Goal: Task Accomplishment & Management: Manage account settings

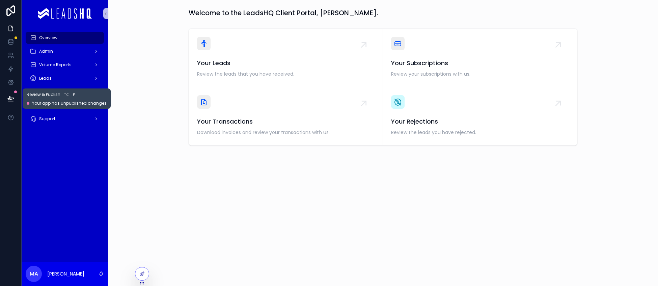
click at [9, 96] on icon at bounding box center [10, 98] width 7 height 7
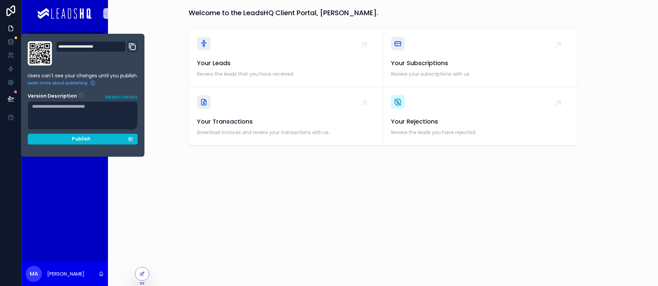
click at [112, 97] on span "Version history" at bounding box center [121, 96] width 33 height 7
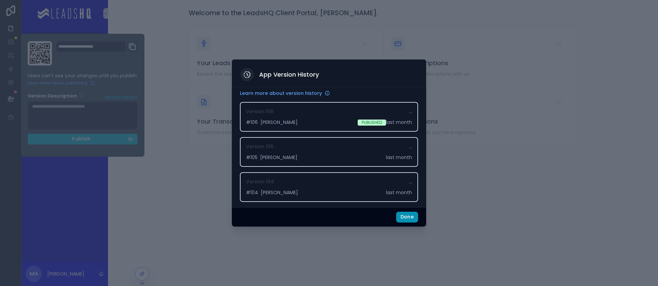
click at [407, 217] on button "Done" at bounding box center [407, 217] width 22 height 11
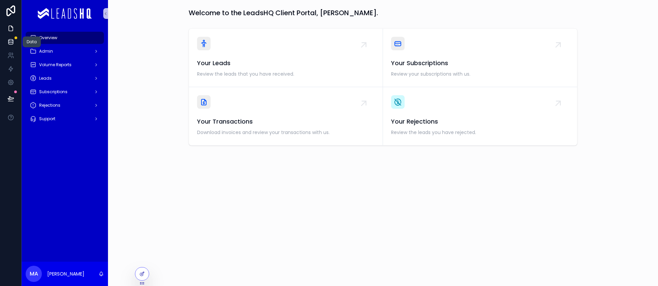
click at [15, 43] on link at bounding box center [10, 42] width 21 height 14
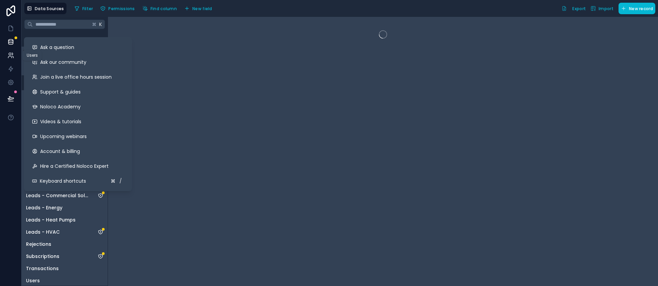
click at [9, 55] on icon at bounding box center [10, 55] width 7 height 7
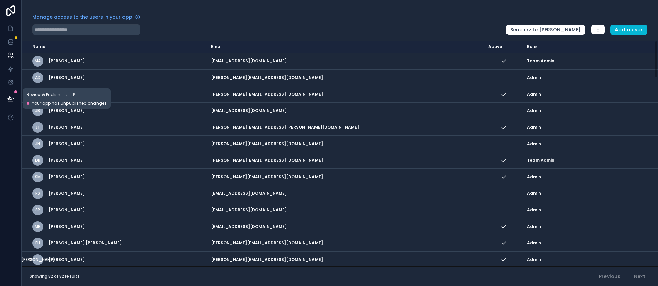
click at [10, 100] on icon at bounding box center [10, 98] width 7 height 7
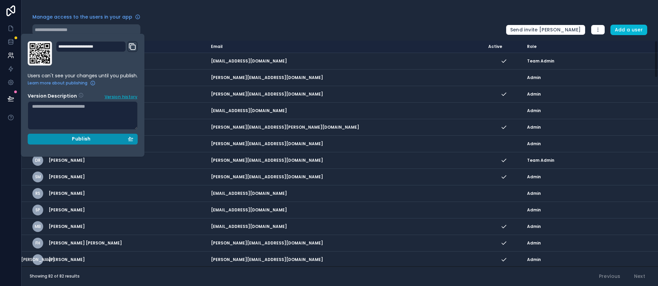
click at [56, 142] on button "Publish" at bounding box center [83, 139] width 110 height 11
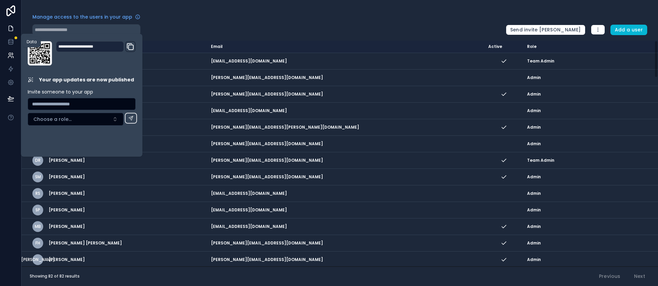
click at [10, 30] on icon at bounding box center [10, 28] width 7 height 7
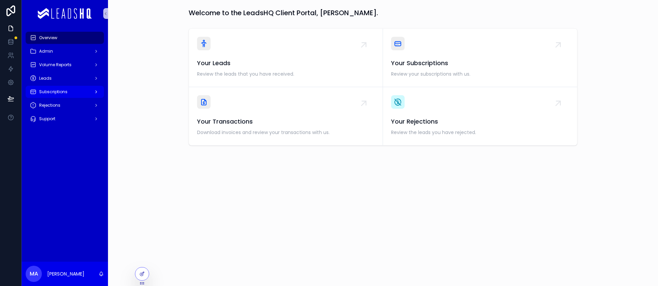
click at [55, 90] on span "Subscriptions" at bounding box center [53, 91] width 28 height 5
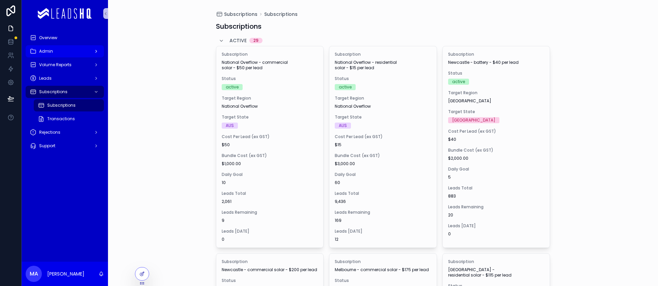
click at [56, 49] on div "Admin" at bounding box center [65, 51] width 70 height 11
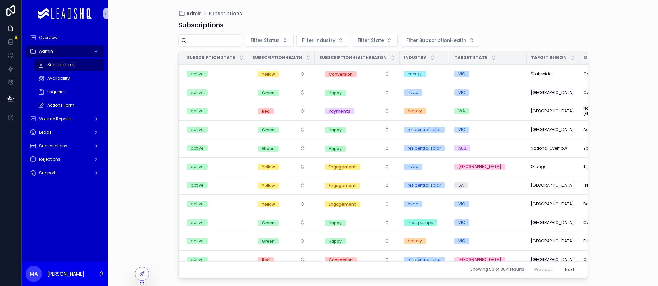
click at [57, 65] on span "Subscriptions" at bounding box center [61, 64] width 28 height 5
click at [13, 41] on icon at bounding box center [10, 41] width 7 height 7
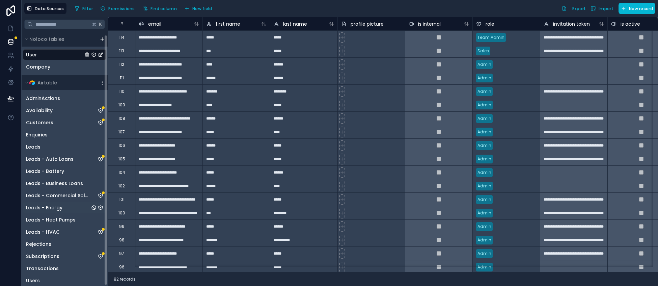
scroll to position [3, 0]
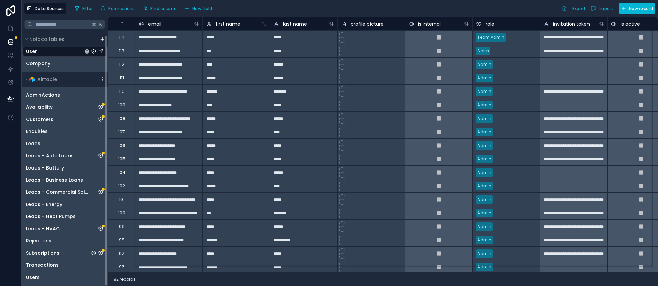
click at [47, 251] on span "Subscriptions" at bounding box center [42, 252] width 33 height 7
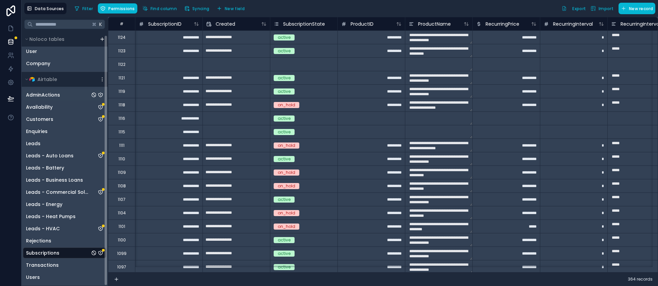
scroll to position [0, 472]
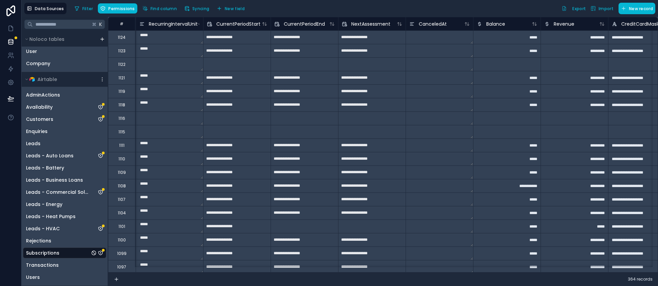
click at [101, 252] on icon "Subscriptions" at bounding box center [100, 252] width 5 height 5
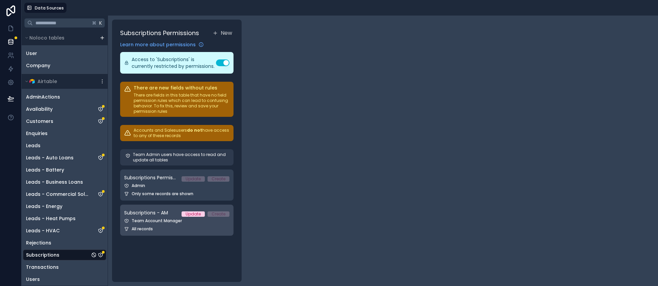
click at [152, 213] on span "Subscriptions - AM" at bounding box center [146, 212] width 44 height 7
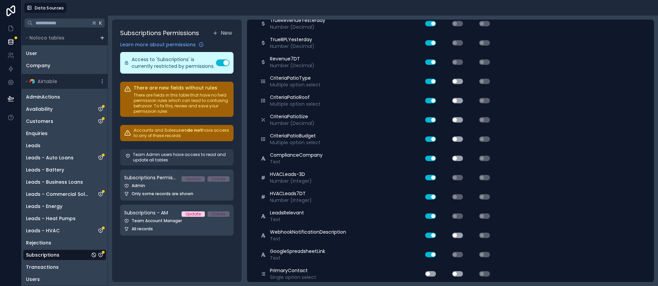
scroll to position [3798, 0]
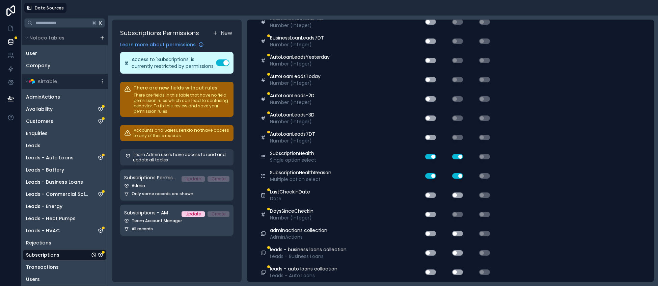
click at [431, 196] on button "Use setting" at bounding box center [430, 194] width 11 height 5
click at [454, 196] on button "Use setting" at bounding box center [457, 194] width 11 height 5
click at [431, 214] on button "Use setting" at bounding box center [430, 214] width 11 height 5
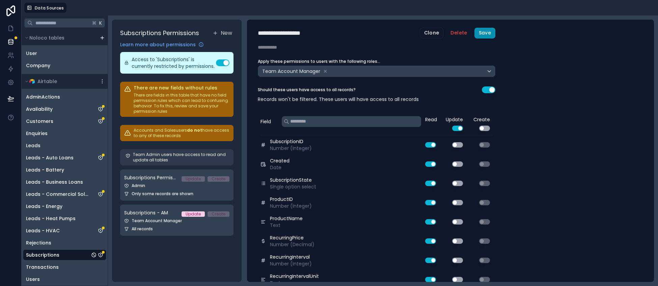
click at [482, 33] on button "Save" at bounding box center [485, 33] width 21 height 11
click at [7, 42] on icon at bounding box center [10, 41] width 7 height 7
click at [10, 98] on icon at bounding box center [10, 98] width 7 height 7
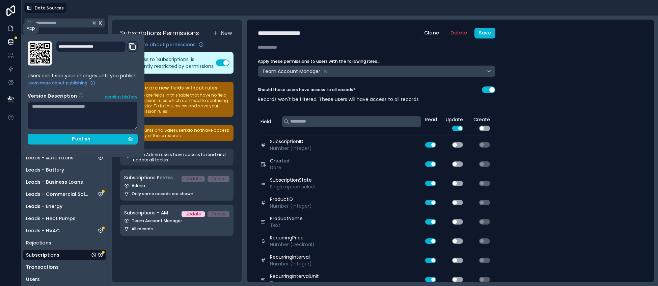
click at [9, 31] on icon at bounding box center [10, 28] width 7 height 7
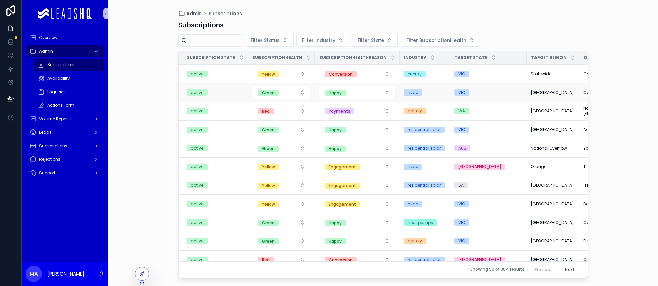
click at [267, 101] on td "Green" at bounding box center [281, 92] width 67 height 19
click at [144, 270] on div at bounding box center [142, 273] width 14 height 13
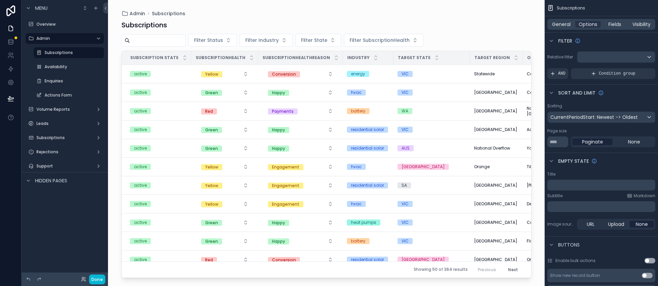
click at [288, 276] on div "scrollable content" at bounding box center [327, 139] width 432 height 278
click at [613, 28] on div "General Options Fields Visibility" at bounding box center [601, 24] width 108 height 11
click at [613, 24] on span "Fields" at bounding box center [615, 24] width 13 height 7
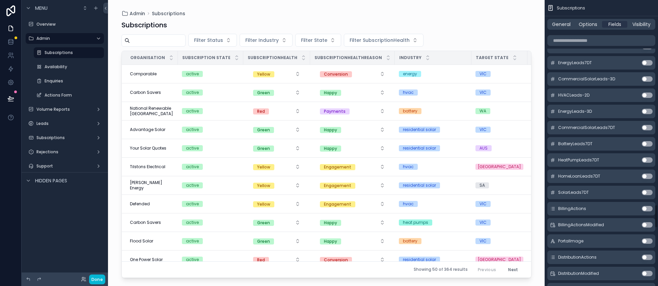
scroll to position [3177, 0]
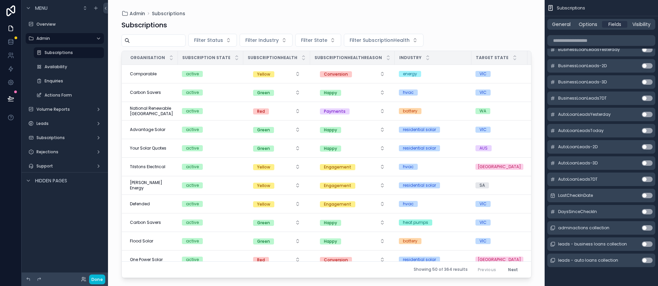
click at [646, 196] on button "Use setting" at bounding box center [647, 195] width 11 height 5
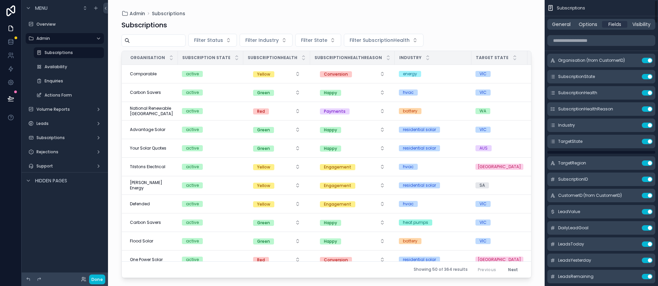
scroll to position [0, 0]
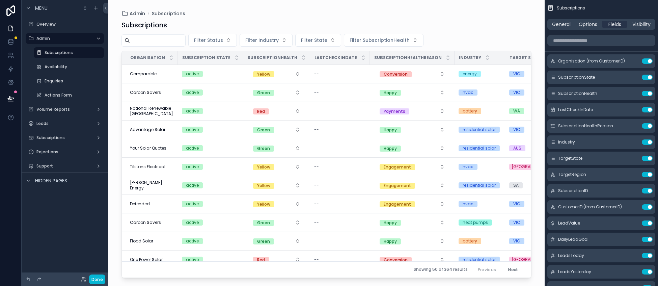
drag, startPoint x: 556, startPoint y: 182, endPoint x: 66, endPoint y: 178, distance: 489.8
click at [633, 110] on icon "scrollable content" at bounding box center [634, 109] width 3 height 3
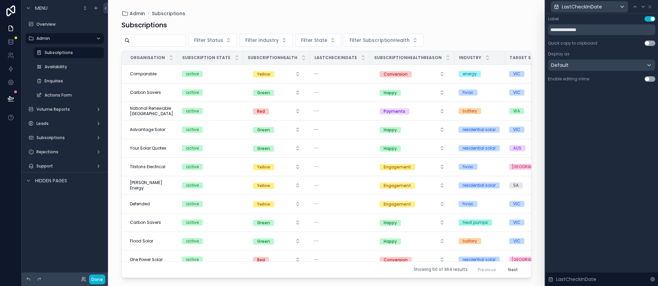
click at [646, 78] on button "Use setting" at bounding box center [650, 78] width 11 height 5
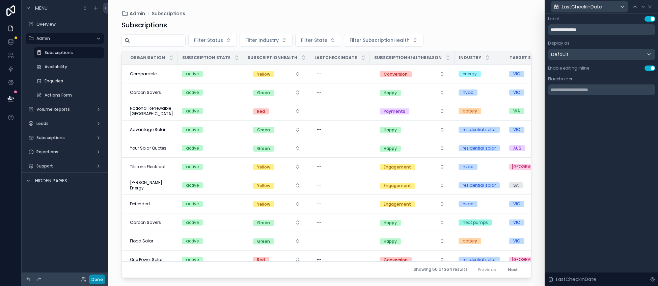
click at [93, 279] on button "Done" at bounding box center [97, 279] width 16 height 10
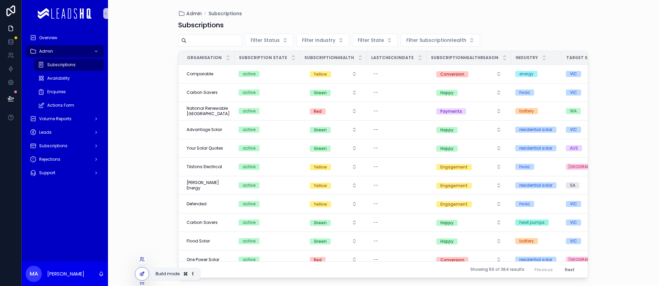
click at [142, 276] on div at bounding box center [142, 273] width 14 height 13
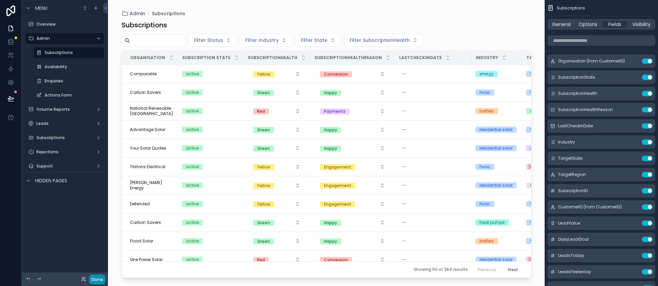
click at [93, 282] on button "Done" at bounding box center [97, 279] width 16 height 10
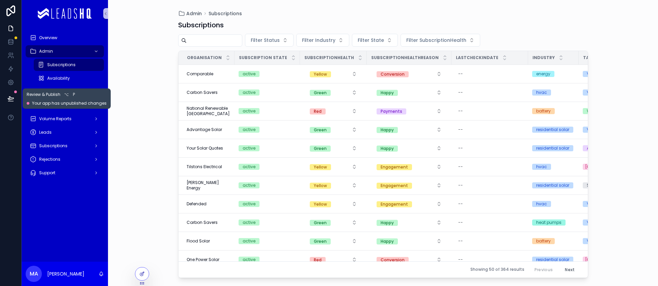
click at [8, 97] on icon at bounding box center [10, 98] width 7 height 7
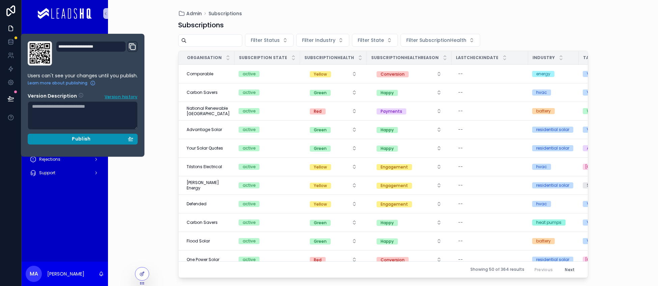
click at [49, 139] on div "Publish" at bounding box center [82, 139] width 101 height 6
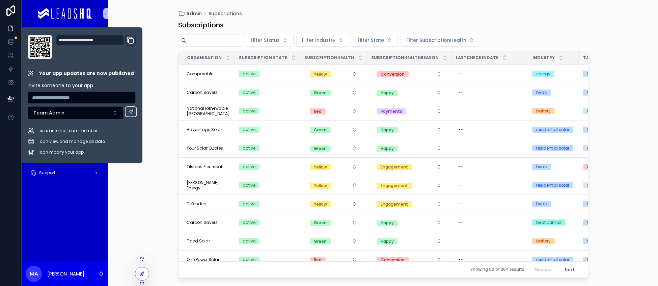
click at [143, 274] on icon at bounding box center [141, 273] width 5 height 5
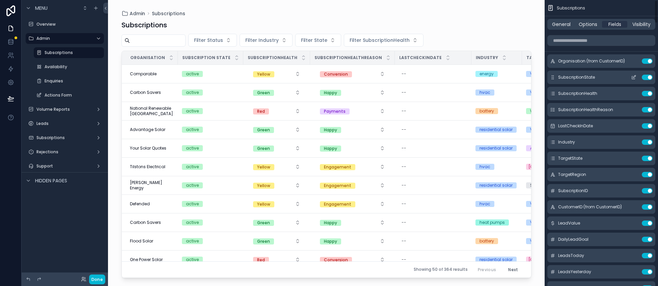
click at [633, 77] on icon "scrollable content" at bounding box center [633, 77] width 5 height 5
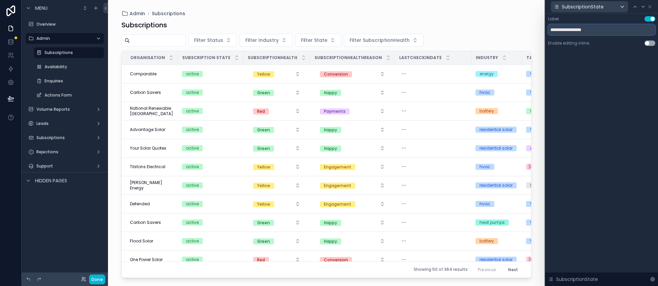
click at [558, 29] on input "**********" at bounding box center [601, 29] width 107 height 11
type input "*****"
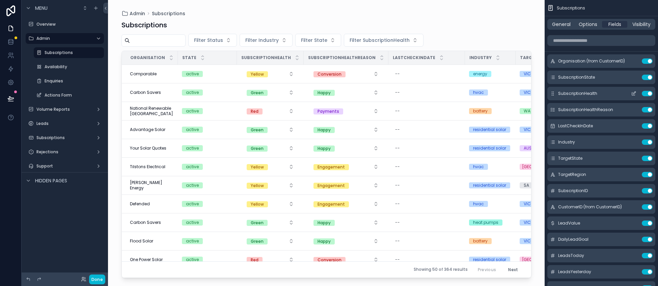
click at [636, 94] on icon "scrollable content" at bounding box center [633, 93] width 5 height 5
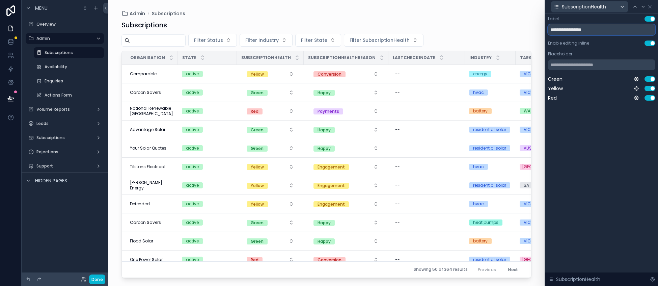
drag, startPoint x: 579, startPoint y: 30, endPoint x: 541, endPoint y: 31, distance: 37.8
click at [541, 31] on div "**********" at bounding box center [329, 143] width 658 height 286
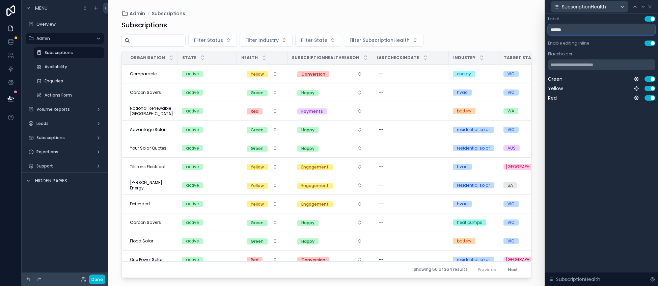
type input "******"
click at [650, 6] on icon at bounding box center [650, 6] width 3 height 3
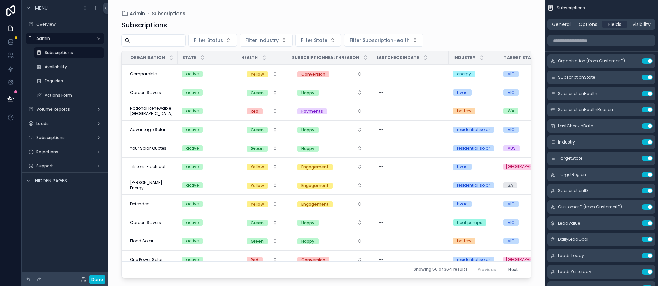
drag, startPoint x: 237, startPoint y: 59, endPoint x: 218, endPoint y: 58, distance: 18.6
click at [218, 58] on tr "Organisation State Health SubscriptionHealthReason LastCheckInDate Industry Tar…" at bounding box center [612, 58] width 981 height 14
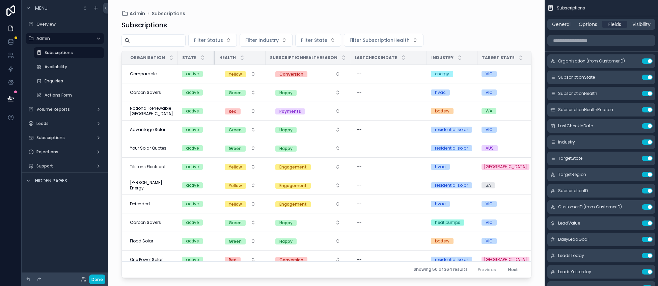
drag, startPoint x: 236, startPoint y: 55, endPoint x: 214, endPoint y: 57, distance: 22.1
click at [214, 57] on div "scrollable content" at bounding box center [215, 58] width 3 height 14
click at [633, 91] on icon "scrollable content" at bounding box center [633, 93] width 5 height 5
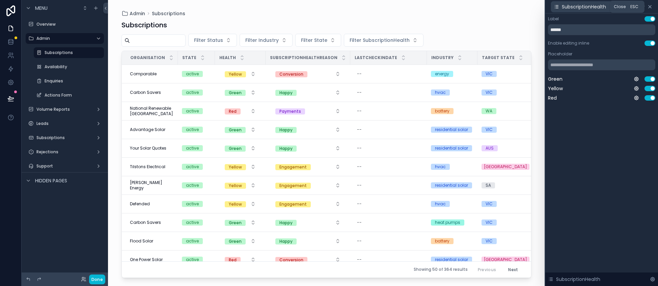
click at [650, 7] on icon at bounding box center [649, 6] width 5 height 5
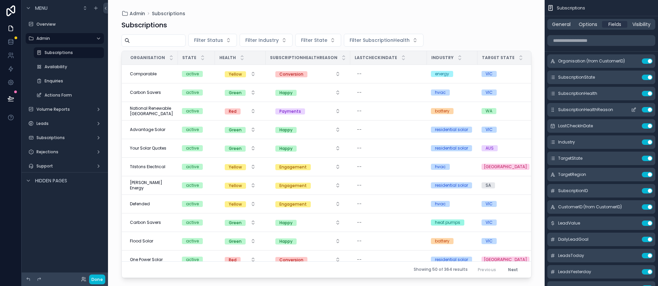
click at [633, 110] on icon "scrollable content" at bounding box center [633, 109] width 5 height 5
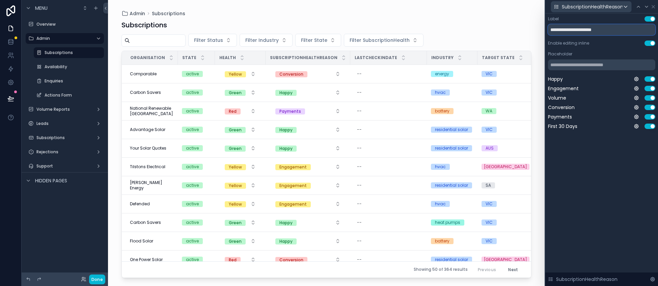
drag, startPoint x: 594, startPoint y: 29, endPoint x: 545, endPoint y: 31, distance: 49.0
click at [545, 31] on div "**********" at bounding box center [601, 80] width 113 height 132
type input "******"
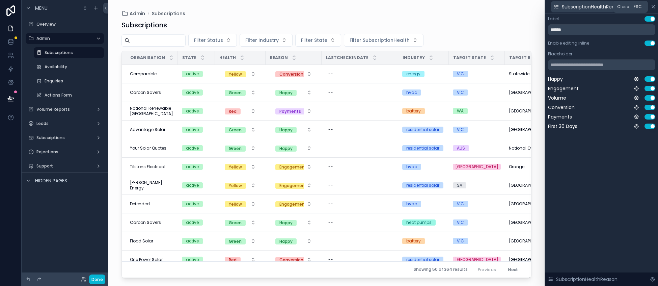
click at [653, 8] on icon at bounding box center [653, 6] width 5 height 5
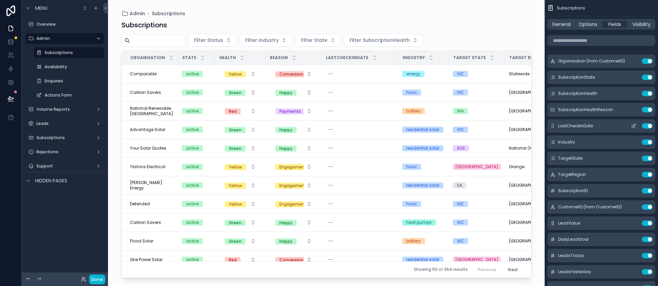
click at [637, 127] on button "scrollable content" at bounding box center [633, 125] width 11 height 5
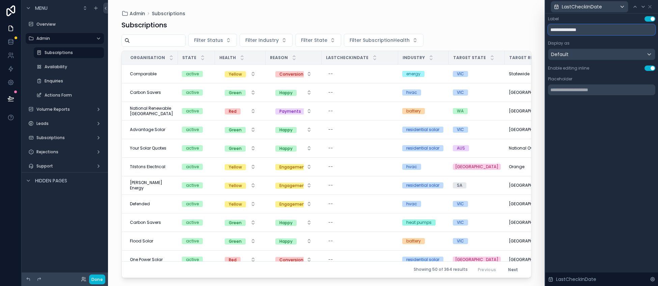
drag, startPoint x: 579, startPoint y: 31, endPoint x: 594, endPoint y: 31, distance: 14.5
click at [594, 31] on input "**********" at bounding box center [601, 29] width 107 height 11
click at [574, 31] on input "**********" at bounding box center [601, 29] width 107 height 11
type input "**********"
click at [651, 7] on icon at bounding box center [649, 6] width 5 height 5
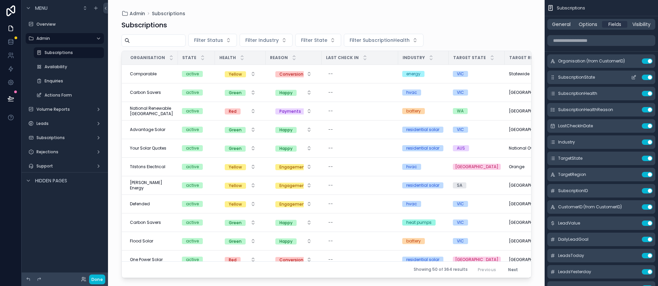
click at [633, 76] on icon "scrollable content" at bounding box center [633, 77] width 5 height 5
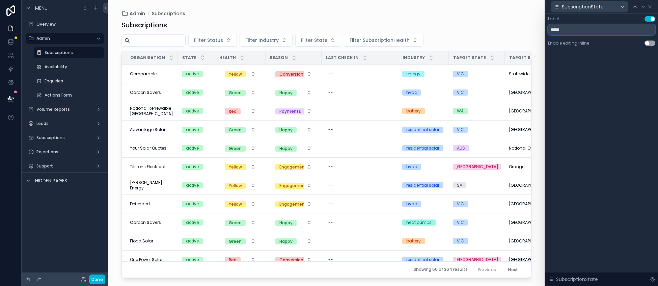
click at [569, 33] on input "*****" at bounding box center [601, 29] width 107 height 11
type input "******"
click at [649, 6] on icon at bounding box center [649, 6] width 5 height 5
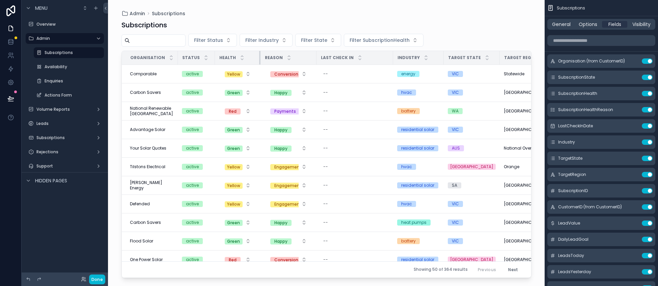
drag, startPoint x: 265, startPoint y: 56, endPoint x: 254, endPoint y: 57, distance: 10.5
click at [254, 57] on th "Health" at bounding box center [238, 58] width 46 height 14
click at [568, 26] on span "General" at bounding box center [561, 24] width 19 height 7
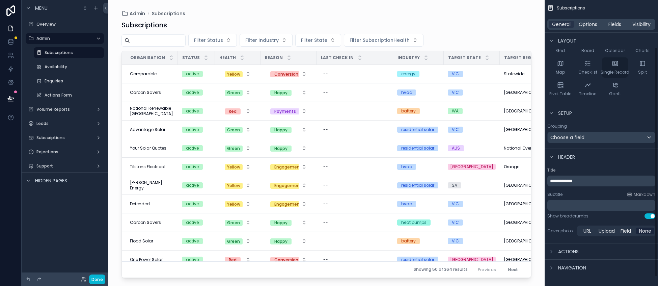
scroll to position [70, 0]
click at [590, 26] on span "Options" at bounding box center [588, 24] width 19 height 7
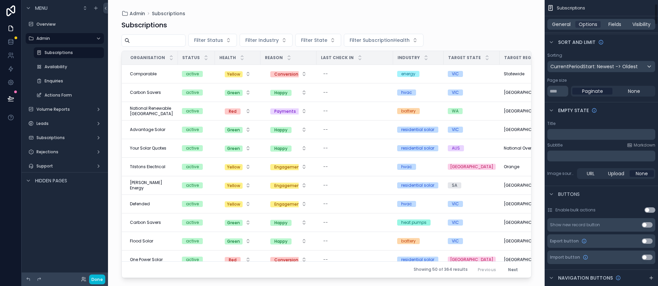
scroll to position [0, 0]
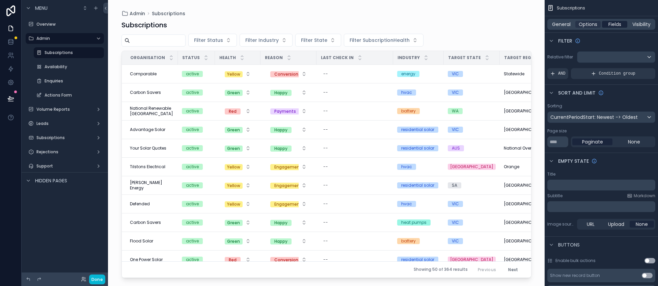
click at [614, 22] on span "Fields" at bounding box center [615, 24] width 13 height 7
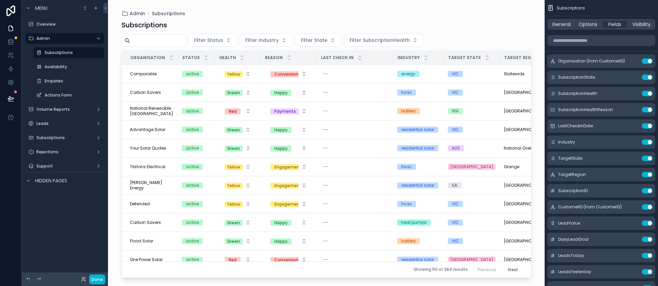
click at [98, 271] on div "Menu Overview Admin Subscriptions Availability Enquiries Actions Form Volume Re…" at bounding box center [65, 139] width 86 height 278
click at [11, 99] on icon at bounding box center [11, 98] width 6 height 3
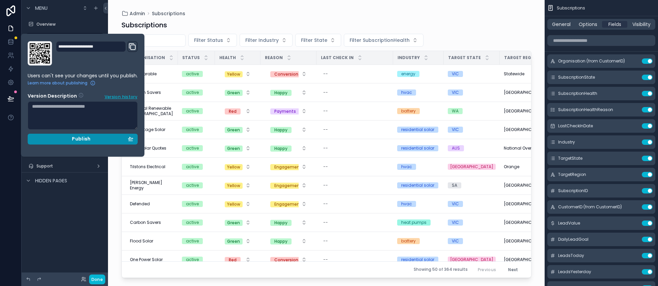
click at [95, 136] on div "Publish" at bounding box center [82, 139] width 101 height 6
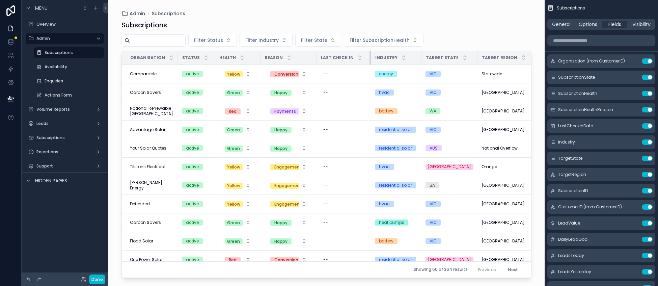
drag, startPoint x: 392, startPoint y: 57, endPoint x: 368, endPoint y: 64, distance: 25.3
click at [370, 63] on div "scrollable content" at bounding box center [371, 58] width 3 height 14
click at [322, 93] on div "--" at bounding box center [343, 92] width 45 height 11
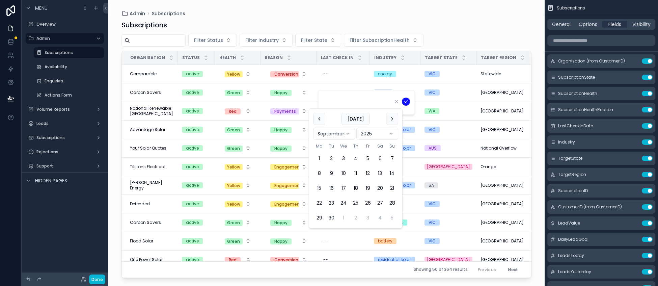
click at [457, 27] on div "Subscriptions" at bounding box center [327, 24] width 410 height 9
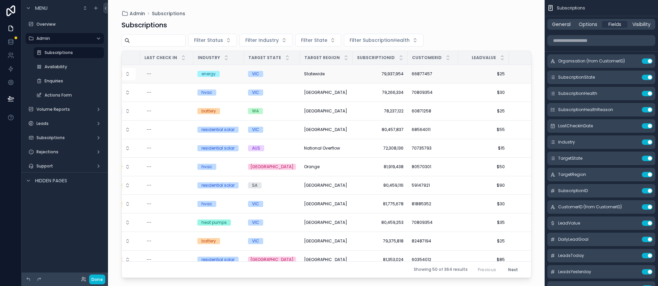
scroll to position [0, 178]
click at [370, 57] on span "SubscriptionID" at bounding box center [375, 57] width 38 height 5
click at [632, 191] on icon "scrollable content" at bounding box center [633, 190] width 5 height 5
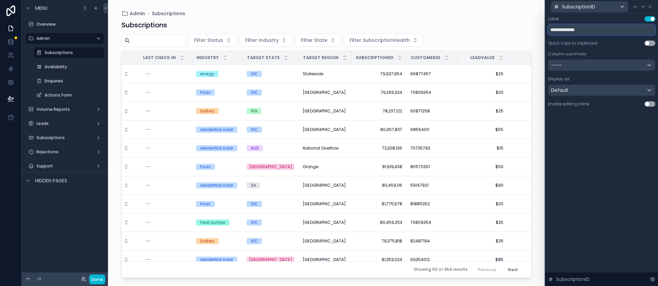
click at [578, 31] on input "**********" at bounding box center [601, 29] width 107 height 11
type input "**********"
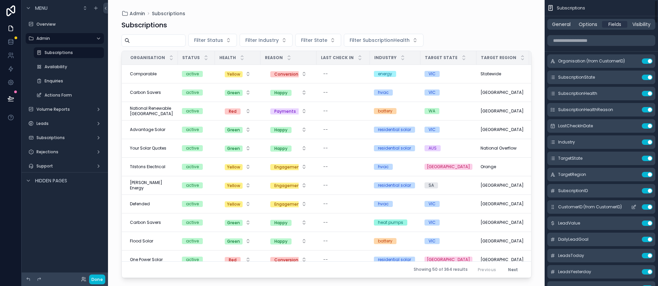
click at [636, 207] on icon "scrollable content" at bounding box center [633, 206] width 5 height 5
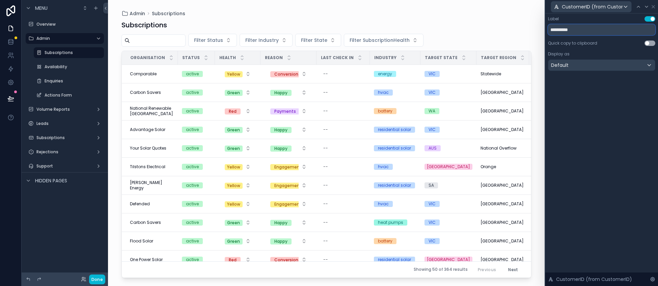
click at [573, 30] on input "**********" at bounding box center [601, 29] width 107 height 11
type input "**********"
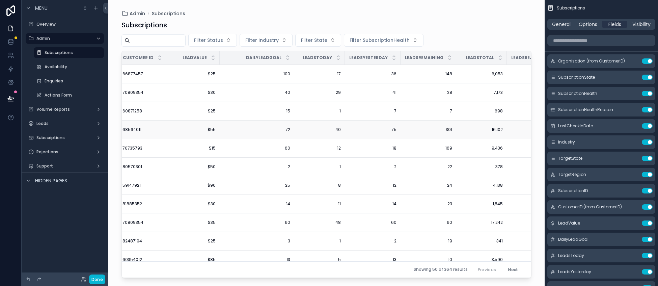
scroll to position [0, 486]
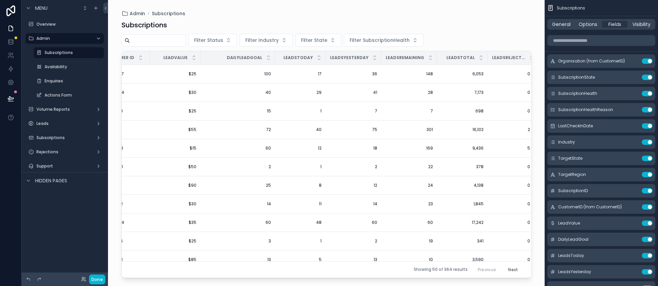
click at [97, 270] on div "Menu Overview Admin Subscriptions Availability Enquiries Actions Form Volume Re…" at bounding box center [65, 139] width 86 height 278
click at [94, 267] on div "Menu Overview Admin Subscriptions Availability Enquiries Actions Form Volume Re…" at bounding box center [65, 139] width 86 height 278
click at [9, 99] on icon at bounding box center [11, 98] width 6 height 3
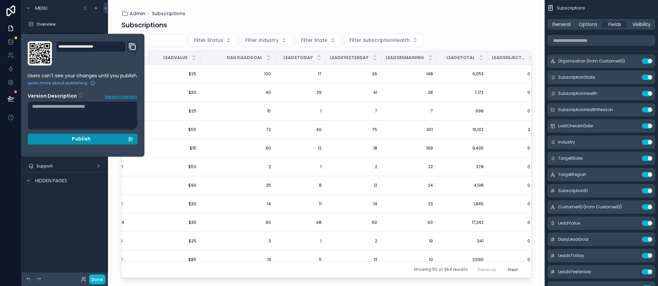
click at [95, 140] on div "Publish" at bounding box center [82, 139] width 101 height 6
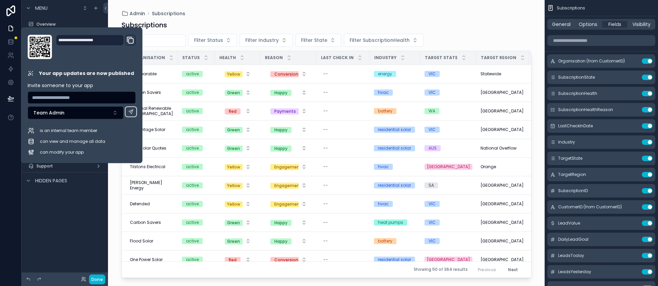
click at [273, 19] on div "Subscriptions Filter Status Filter Industry Filter State Filter SubscriptionHea…" at bounding box center [327, 147] width 410 height 262
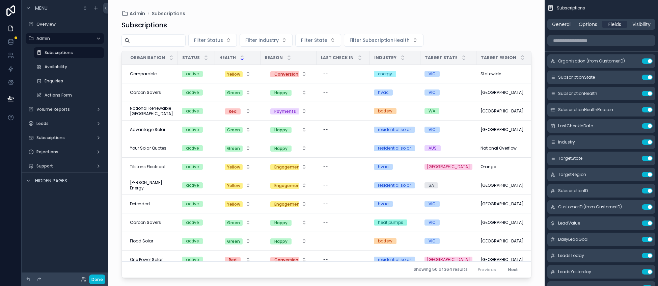
click at [241, 59] on icon "scrollable content" at bounding box center [242, 59] width 4 height 4
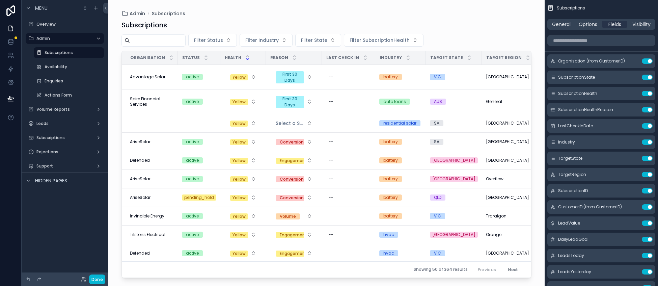
click at [241, 59] on div "Health" at bounding box center [243, 57] width 45 height 13
click at [245, 55] on icon "scrollable content" at bounding box center [247, 56] width 4 height 4
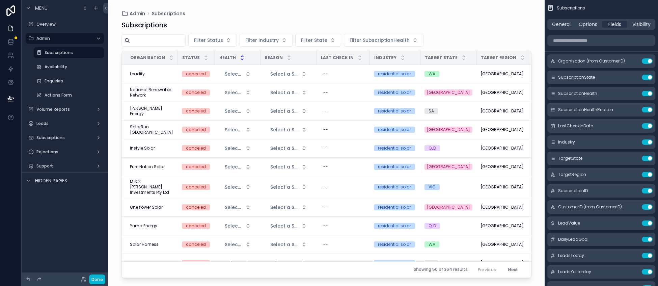
click at [240, 59] on icon "scrollable content" at bounding box center [242, 59] width 4 height 4
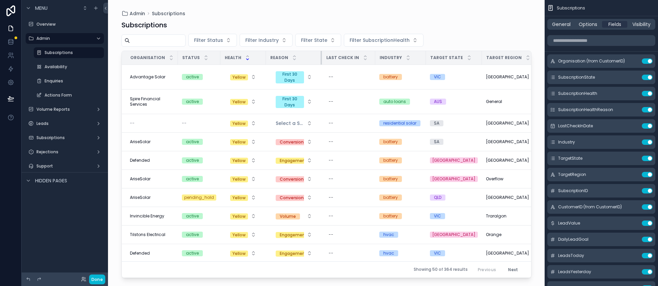
click at [321, 56] on tr "Organisation Status Health Reason Last Check In Industry Target State Target Re…" at bounding box center [578, 58] width 912 height 14
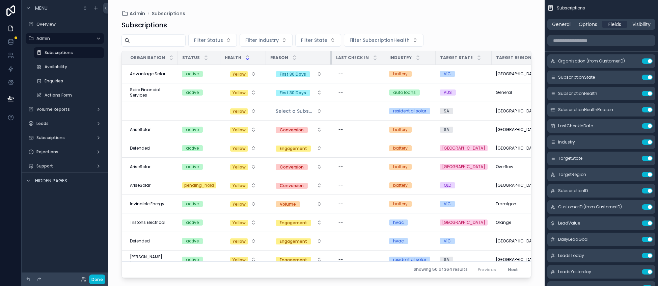
drag, startPoint x: 321, startPoint y: 56, endPoint x: 330, endPoint y: 56, distance: 9.8
click at [330, 56] on div "scrollable content" at bounding box center [331, 58] width 3 height 14
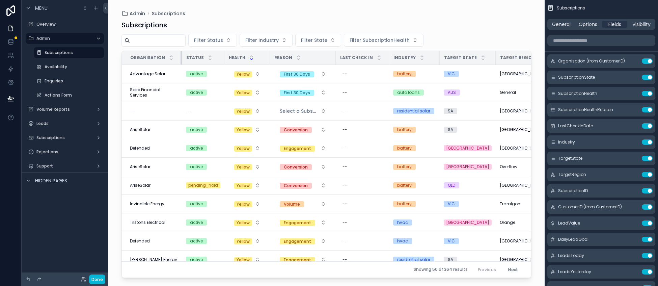
drag, startPoint x: 177, startPoint y: 57, endPoint x: 181, endPoint y: 57, distance: 4.1
click at [181, 57] on div "scrollable content" at bounding box center [182, 58] width 3 height 14
click at [147, 112] on div "--" at bounding box center [154, 110] width 48 height 5
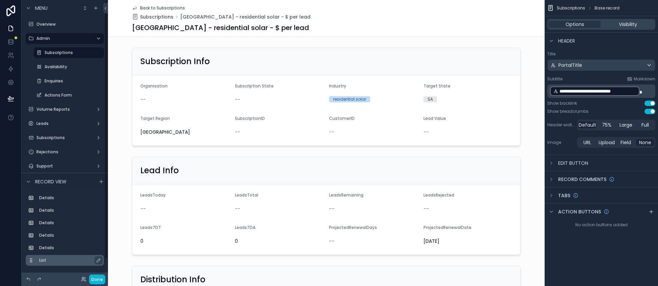
click at [94, 264] on div "List" at bounding box center [70, 260] width 62 height 8
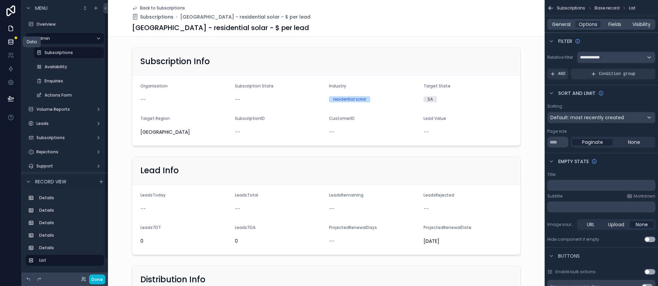
click at [12, 44] on icon at bounding box center [10, 41] width 7 height 7
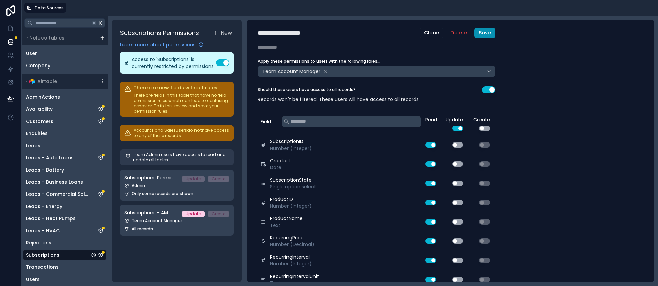
click at [492, 34] on button "Save" at bounding box center [485, 33] width 21 height 11
click at [13, 11] on icon at bounding box center [11, 10] width 14 height 11
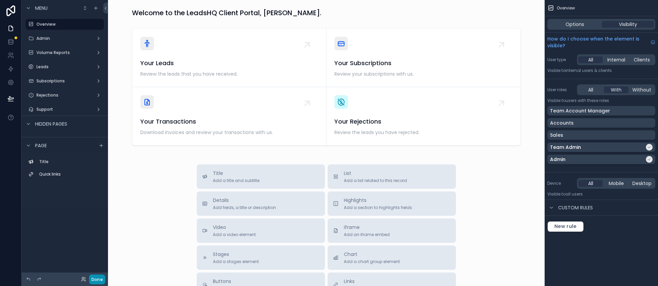
click at [98, 277] on button "Done" at bounding box center [97, 279] width 16 height 10
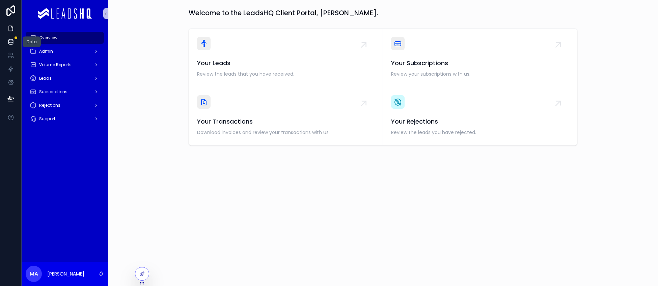
click at [13, 39] on icon at bounding box center [10, 41] width 7 height 7
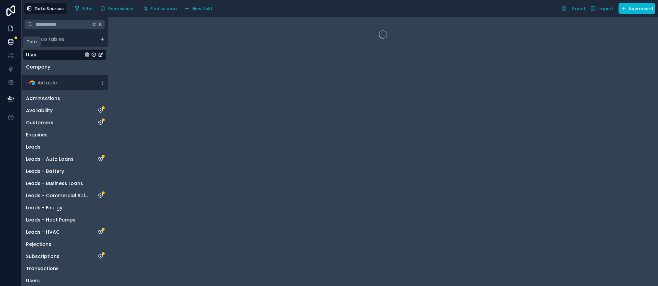
click at [7, 27] on icon at bounding box center [10, 28] width 7 height 7
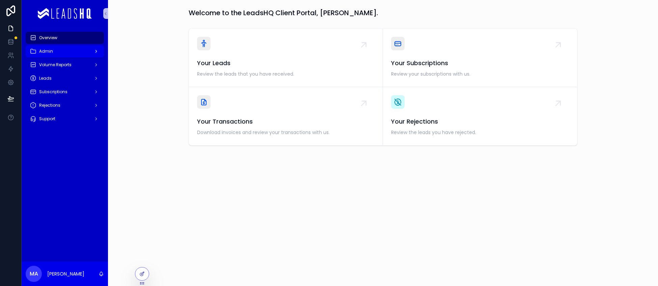
click at [54, 52] on div "Admin" at bounding box center [65, 51] width 70 height 11
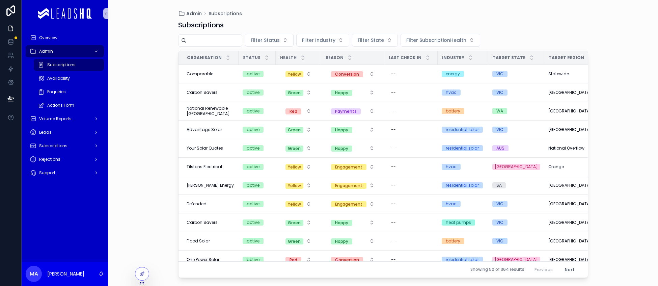
click at [59, 70] on div "Subscriptions" at bounding box center [69, 64] width 62 height 11
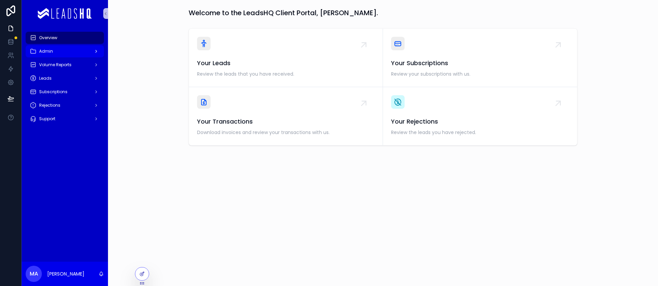
click at [52, 52] on span "Admin" at bounding box center [46, 51] width 14 height 5
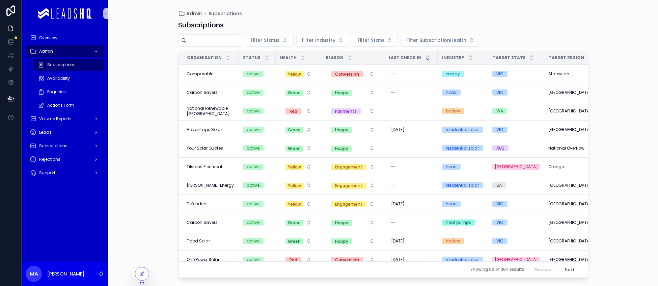
click at [426, 60] on icon "scrollable content" at bounding box center [428, 59] width 4 height 4
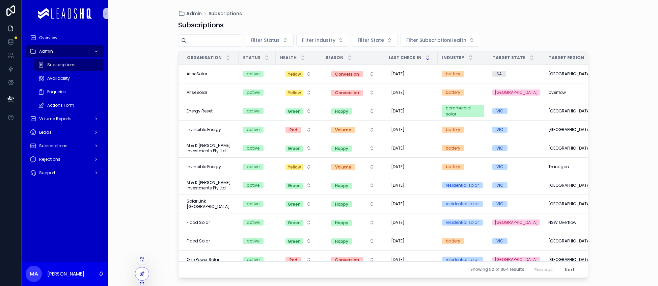
click at [139, 272] on icon at bounding box center [141, 273] width 5 height 5
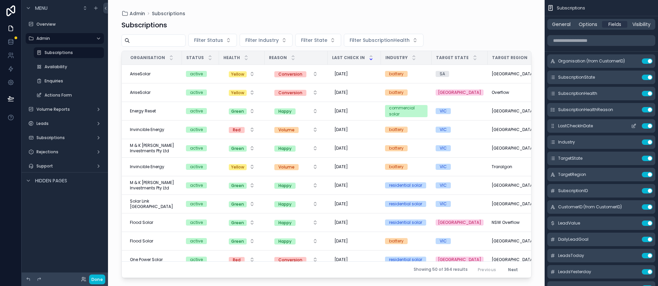
click at [632, 128] on icon "scrollable content" at bounding box center [633, 126] width 3 height 3
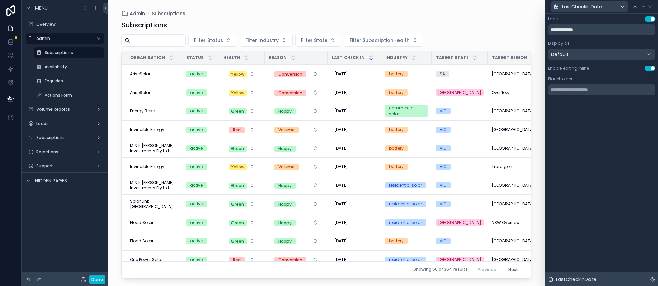
click at [653, 279] on icon at bounding box center [652, 278] width 5 height 5
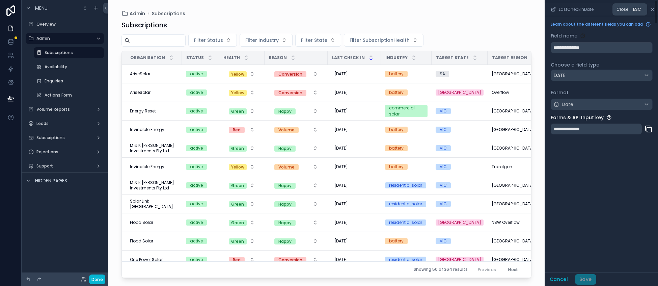
click at [653, 10] on icon "scrollable content" at bounding box center [652, 9] width 5 height 5
